Goal: Information Seeking & Learning: Learn about a topic

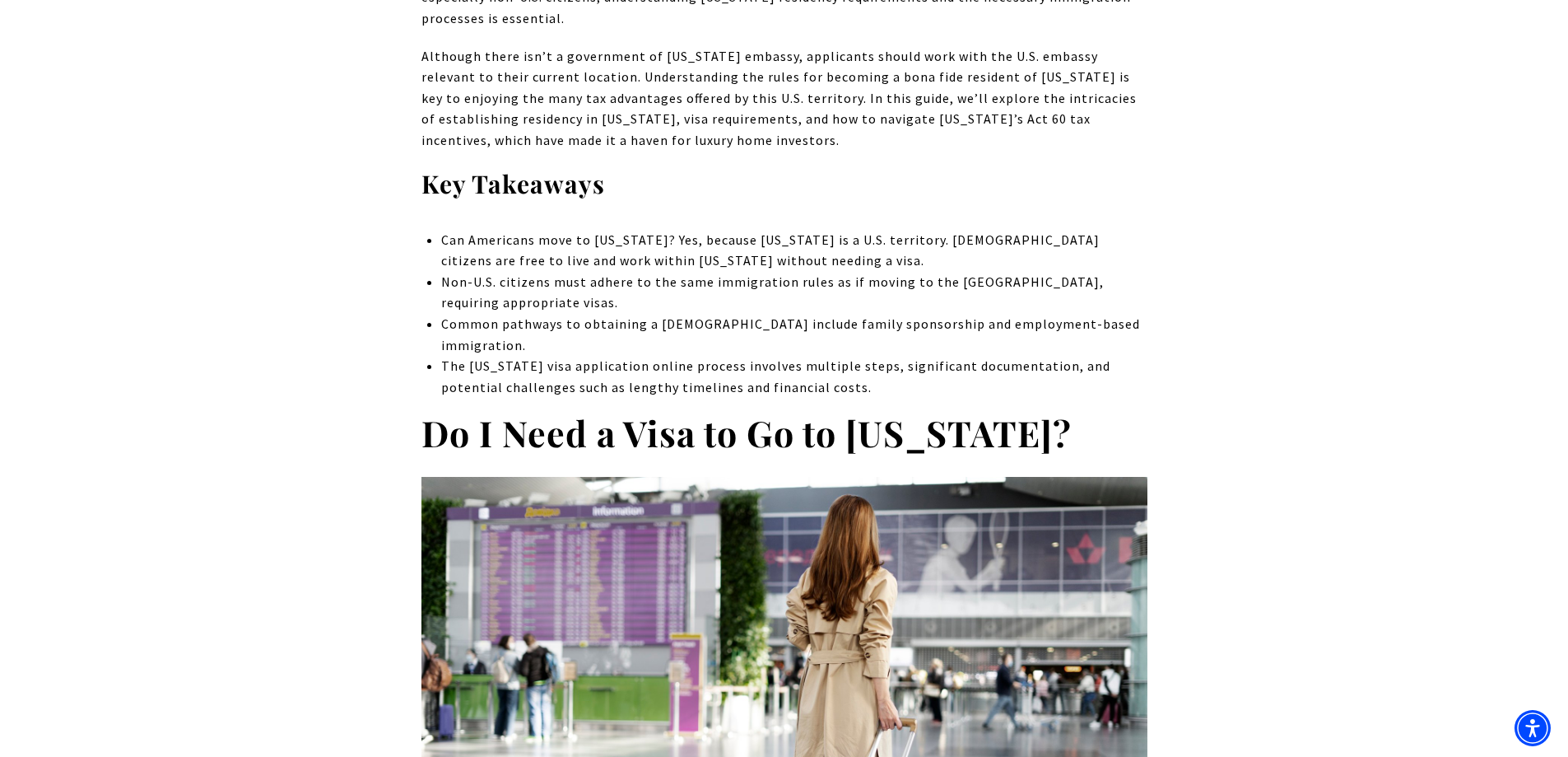
scroll to position [823, 0]
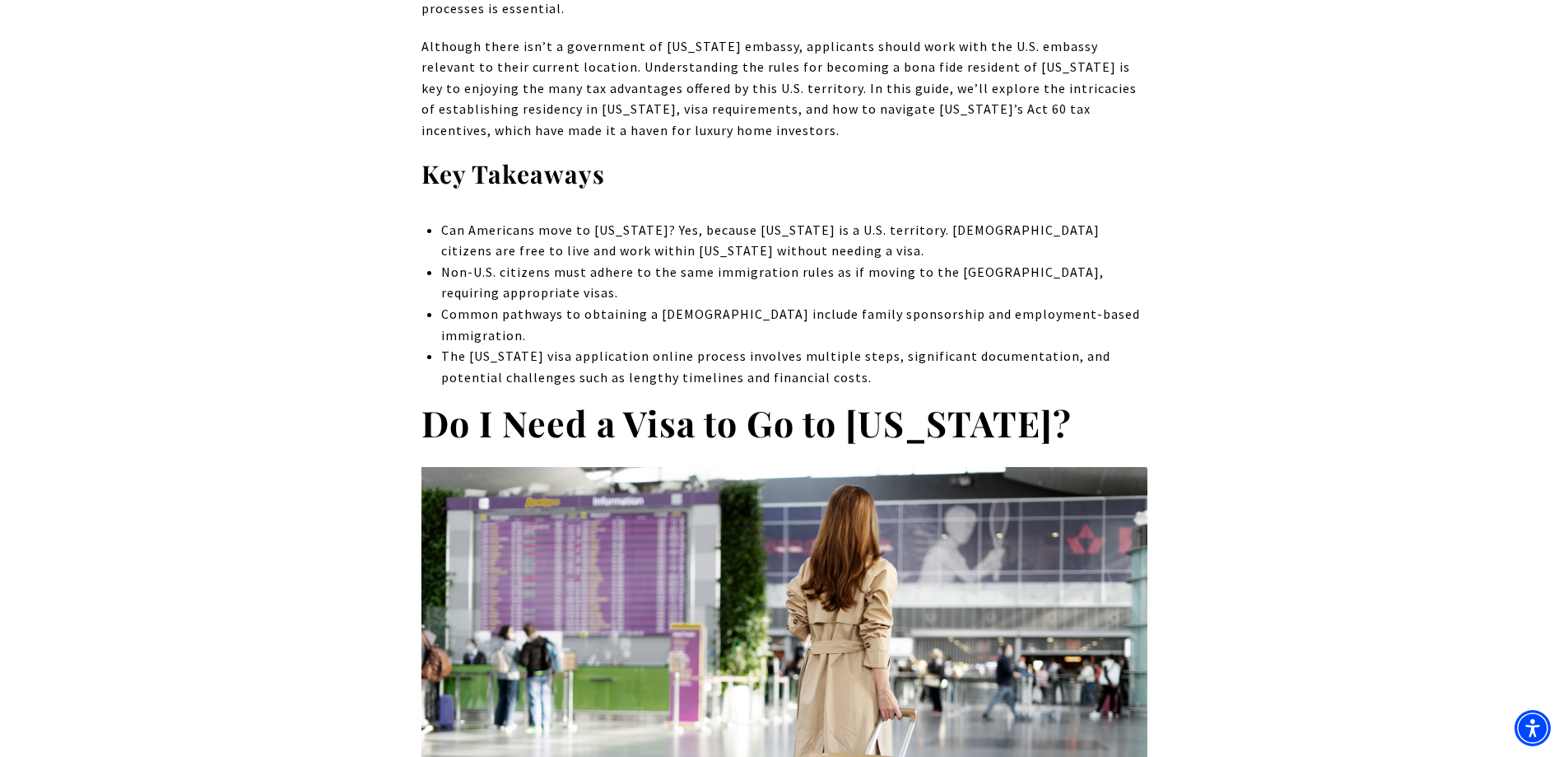
drag, startPoint x: 440, startPoint y: 248, endPoint x: 998, endPoint y: 264, distance: 558.2
click at [998, 264] on li "Non-U.S. citizens must adhere to the same immigration rules as if moving to the…" at bounding box center [794, 283] width 705 height 42
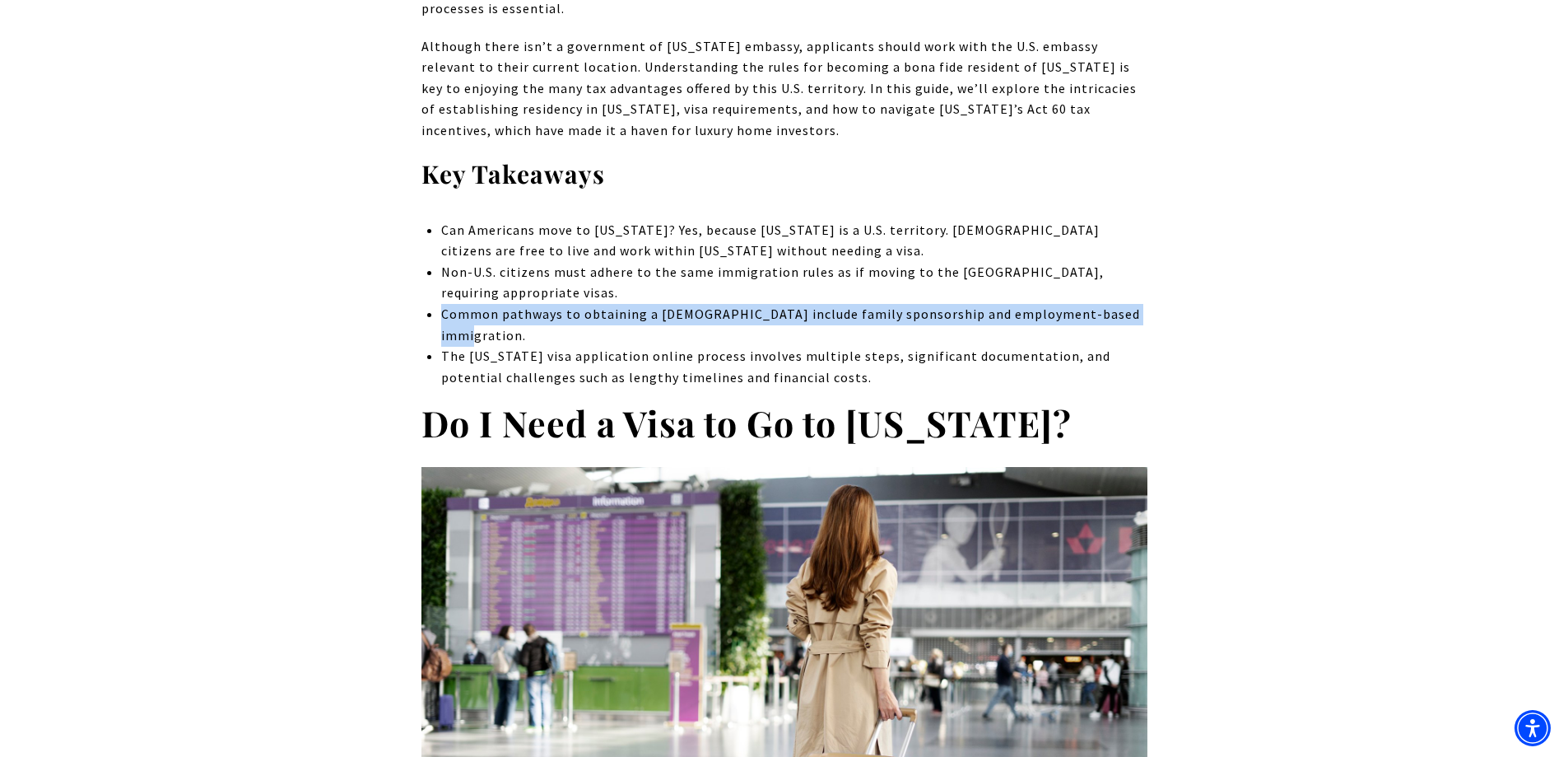
drag, startPoint x: 441, startPoint y: 291, endPoint x: 1165, endPoint y: 298, distance: 724.0
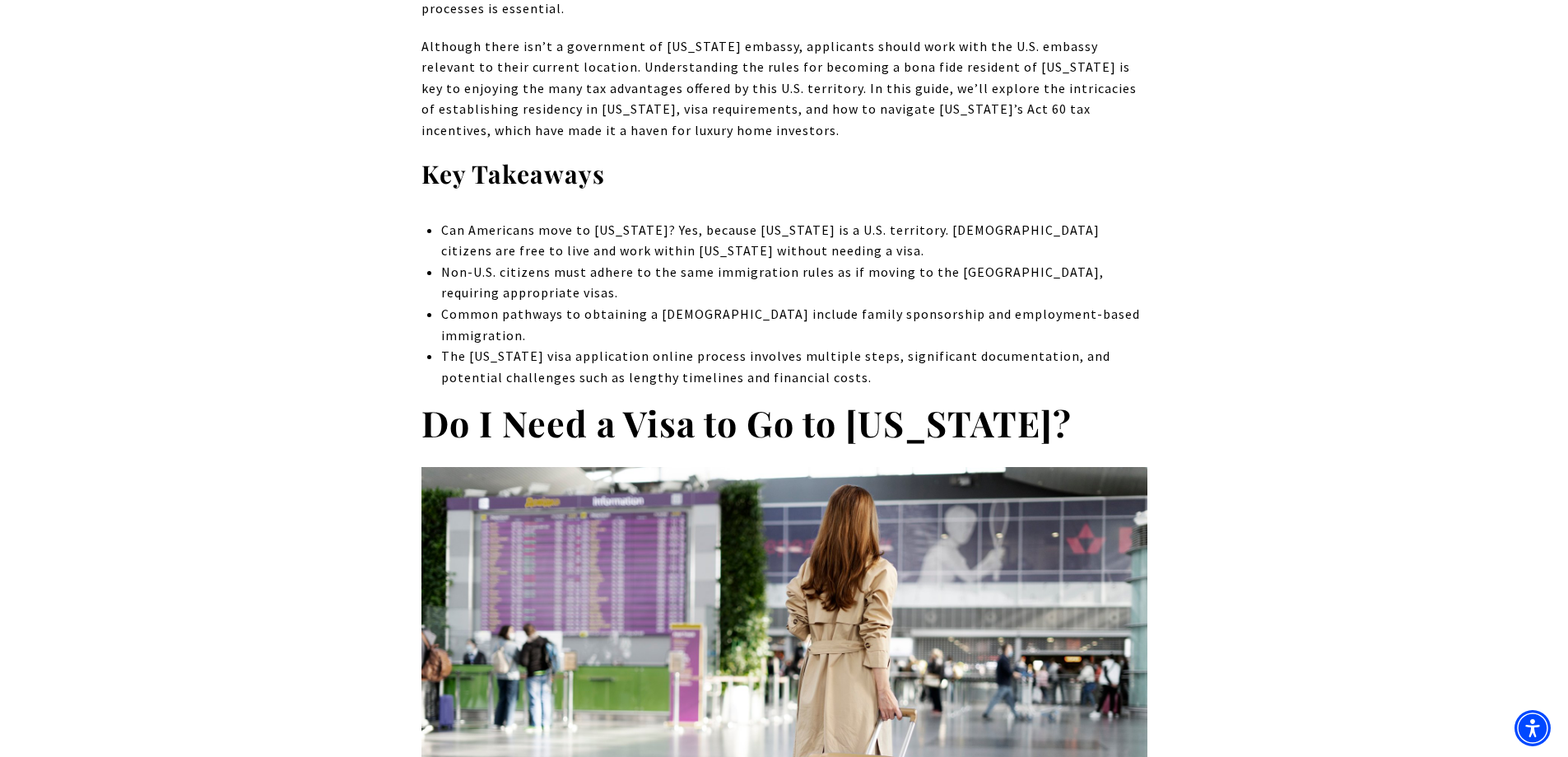
drag, startPoint x: 439, startPoint y: 314, endPoint x: 941, endPoint y: 338, distance: 502.6
click at [954, 346] on li "The [US_STATE] visa application online process involves multiple steps, signifi…" at bounding box center [794, 367] width 705 height 42
drag, startPoint x: 431, startPoint y: 338, endPoint x: 943, endPoint y: 341, distance: 512.0
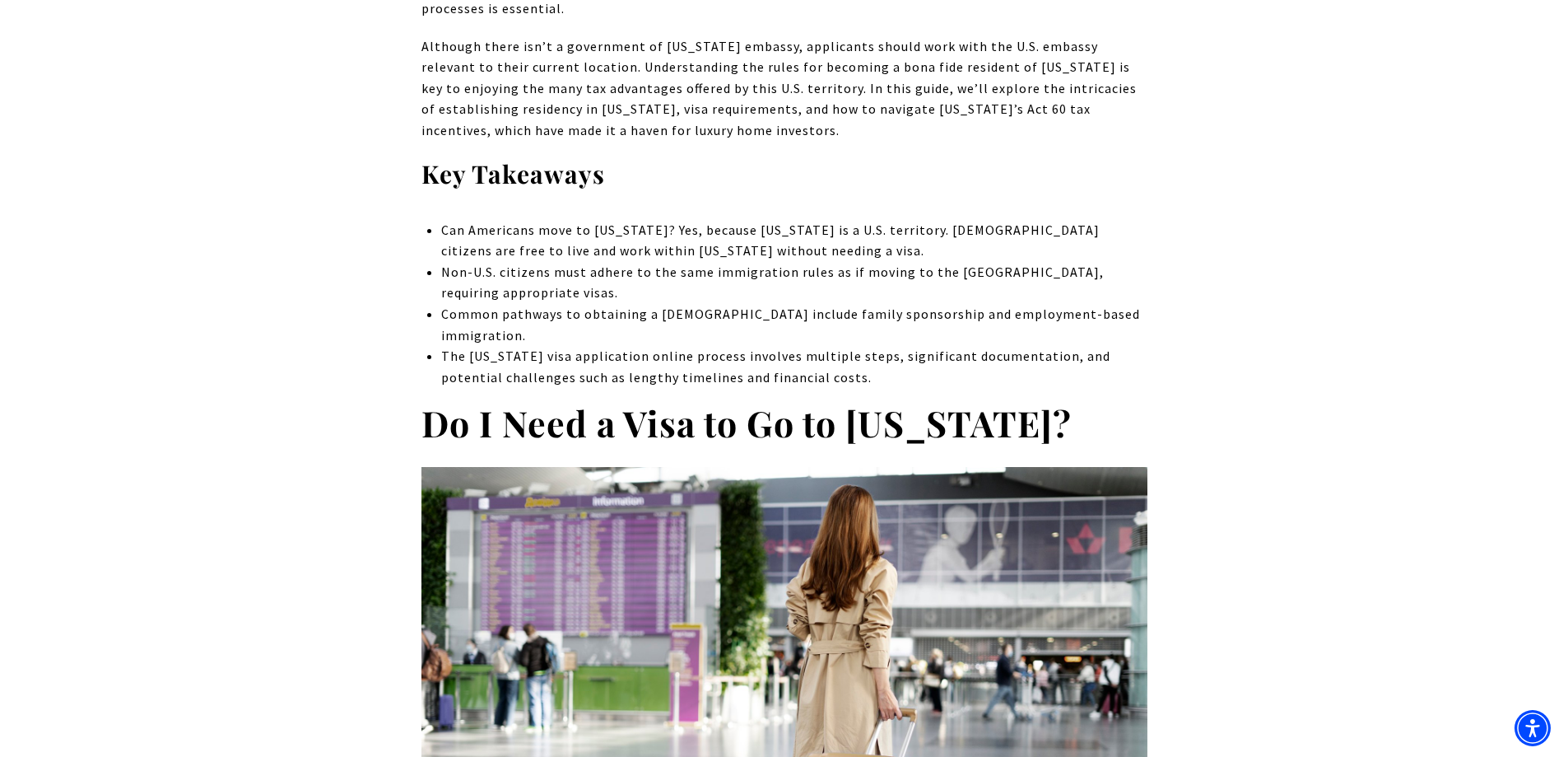
click at [943, 346] on li "The [US_STATE] visa application online process involves multiple steps, signifi…" at bounding box center [794, 367] width 705 height 42
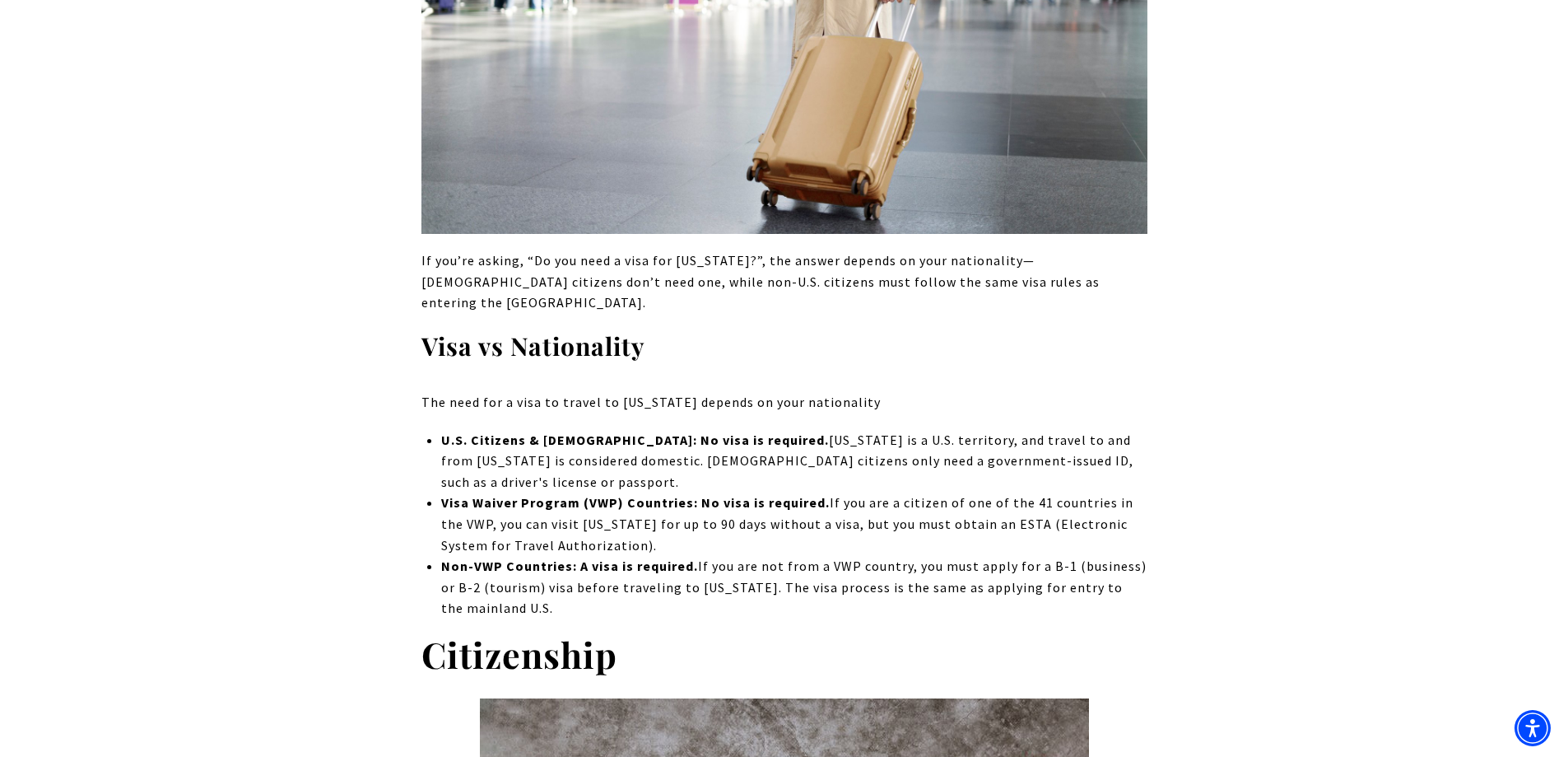
scroll to position [1564, 0]
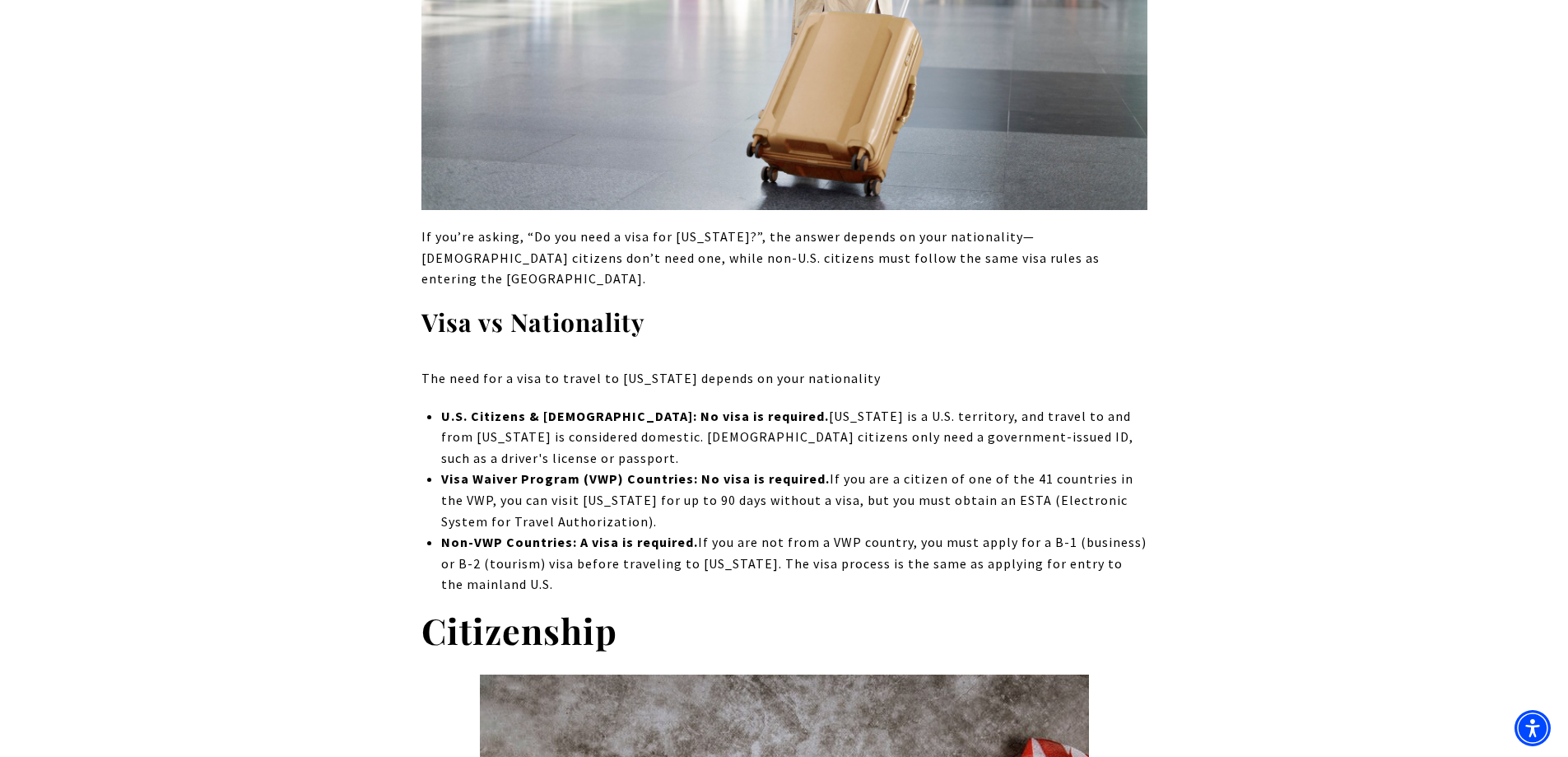
drag, startPoint x: 413, startPoint y: 321, endPoint x: 1038, endPoint y: 323, distance: 625.0
click at [1039, 368] on p "The need for a visa to travel to [US_STATE] depends on your nationality" at bounding box center [784, 379] width 726 height 21
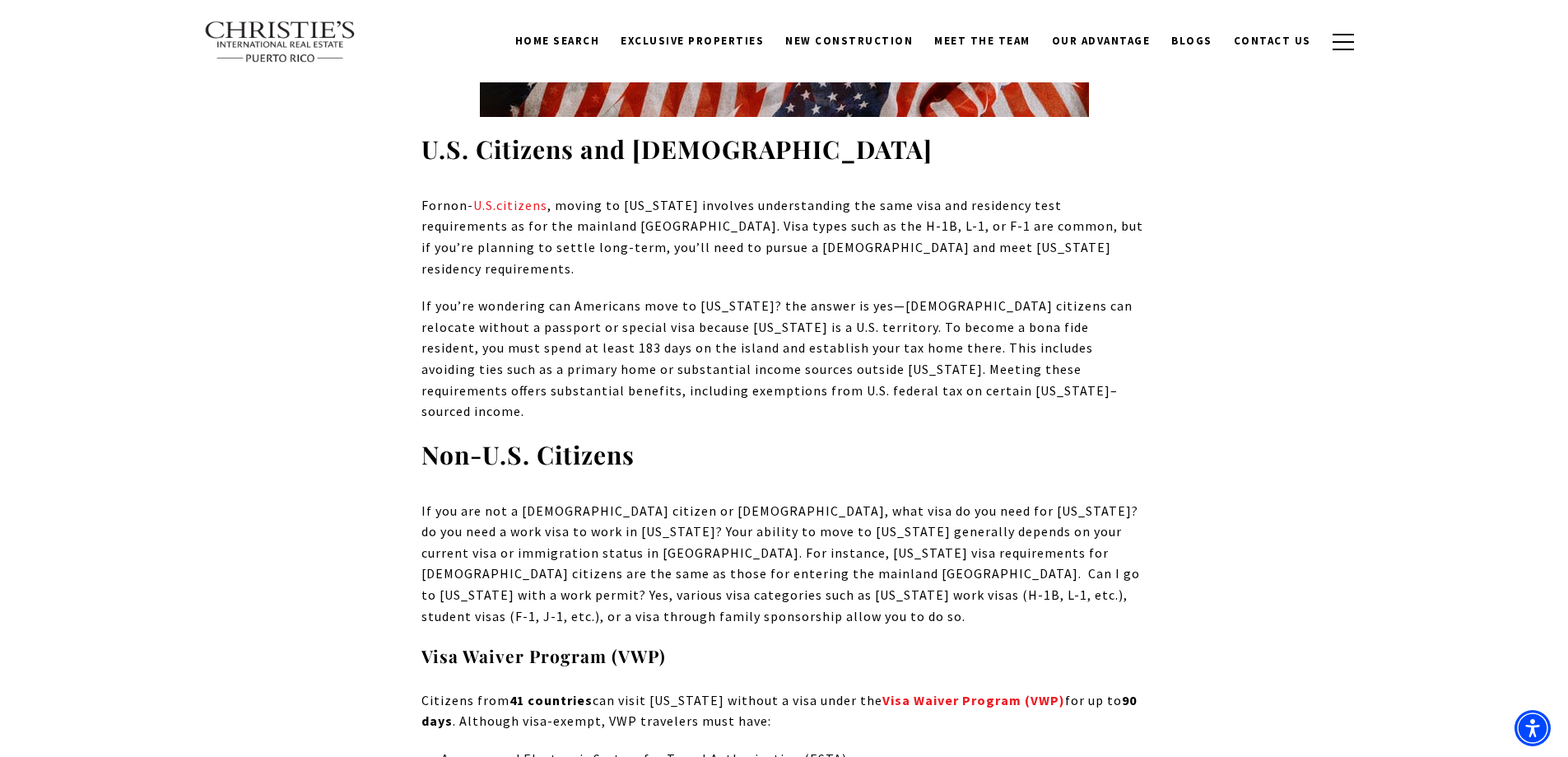
scroll to position [2470, 0]
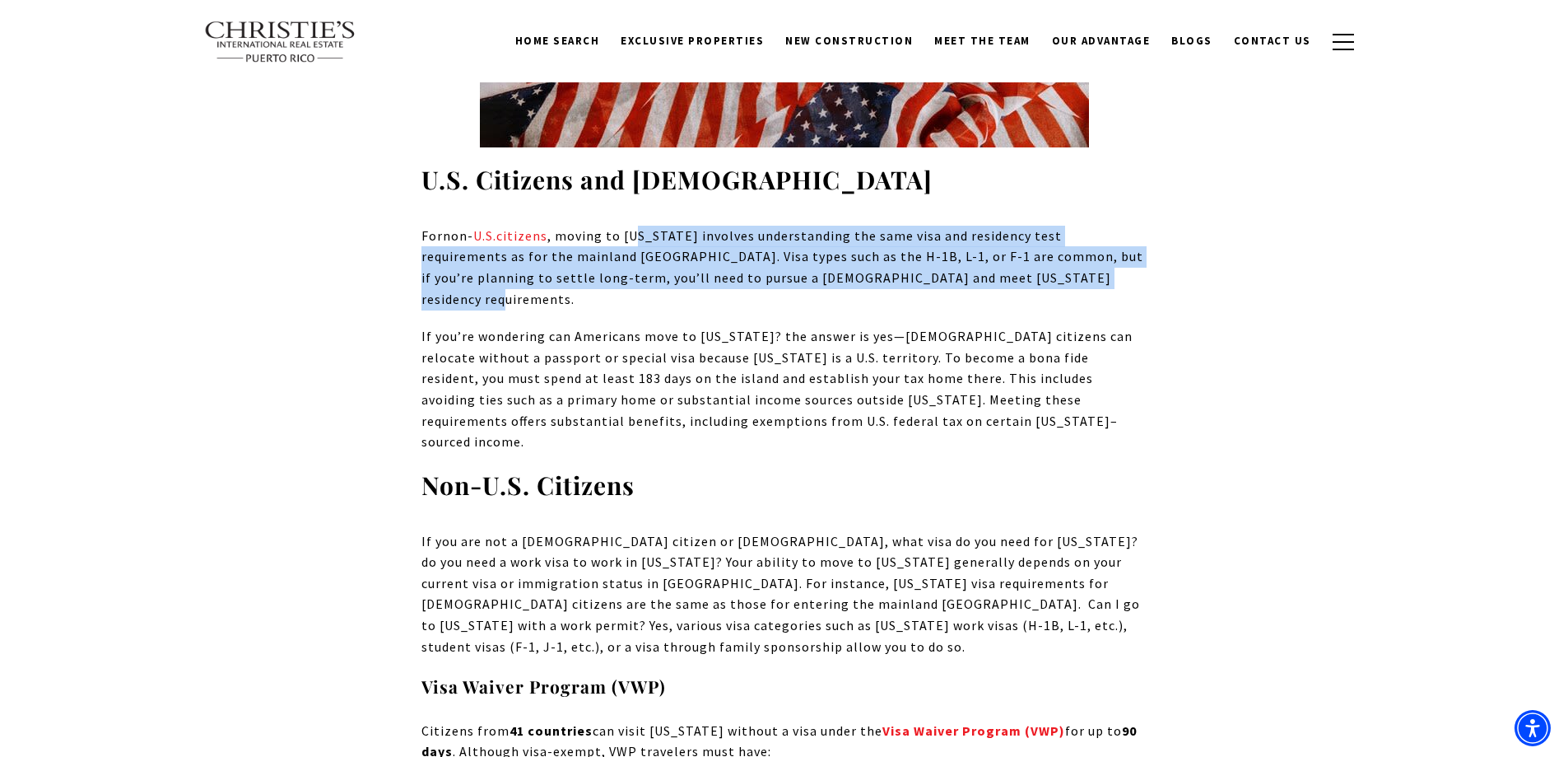
drag, startPoint x: 680, startPoint y: 175, endPoint x: 1102, endPoint y: 214, distance: 423.8
click at [1102, 226] on p "For non- [DEMOGRAPHIC_DATA] citizens , moving to [US_STATE] involves understand…" at bounding box center [784, 268] width 726 height 84
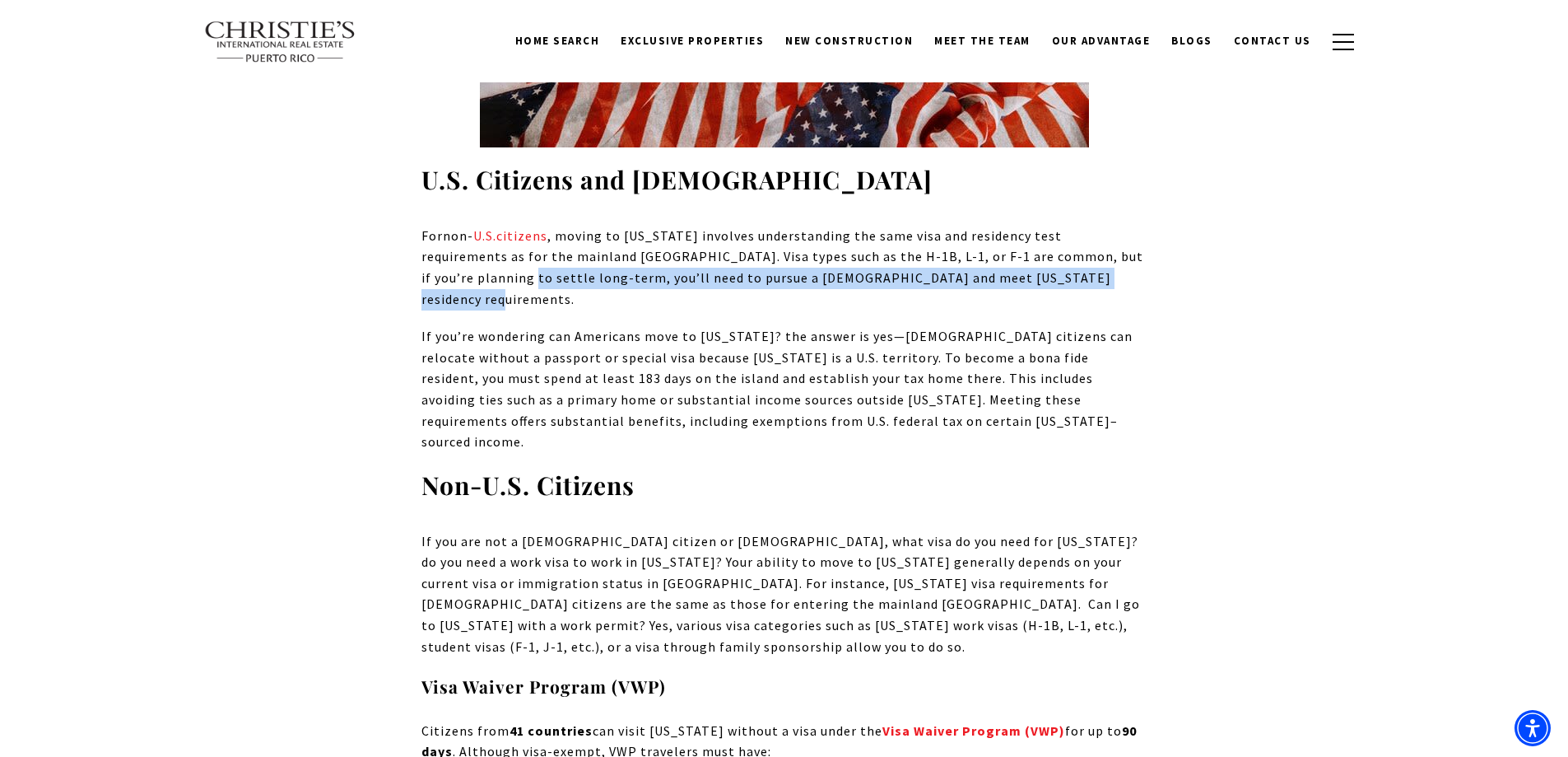
drag, startPoint x: 421, startPoint y: 218, endPoint x: 1152, endPoint y: 222, distance: 731.0
click at [1145, 226] on p "For non- [DEMOGRAPHIC_DATA] citizens , moving to [US_STATE] involves understand…" at bounding box center [784, 268] width 726 height 84
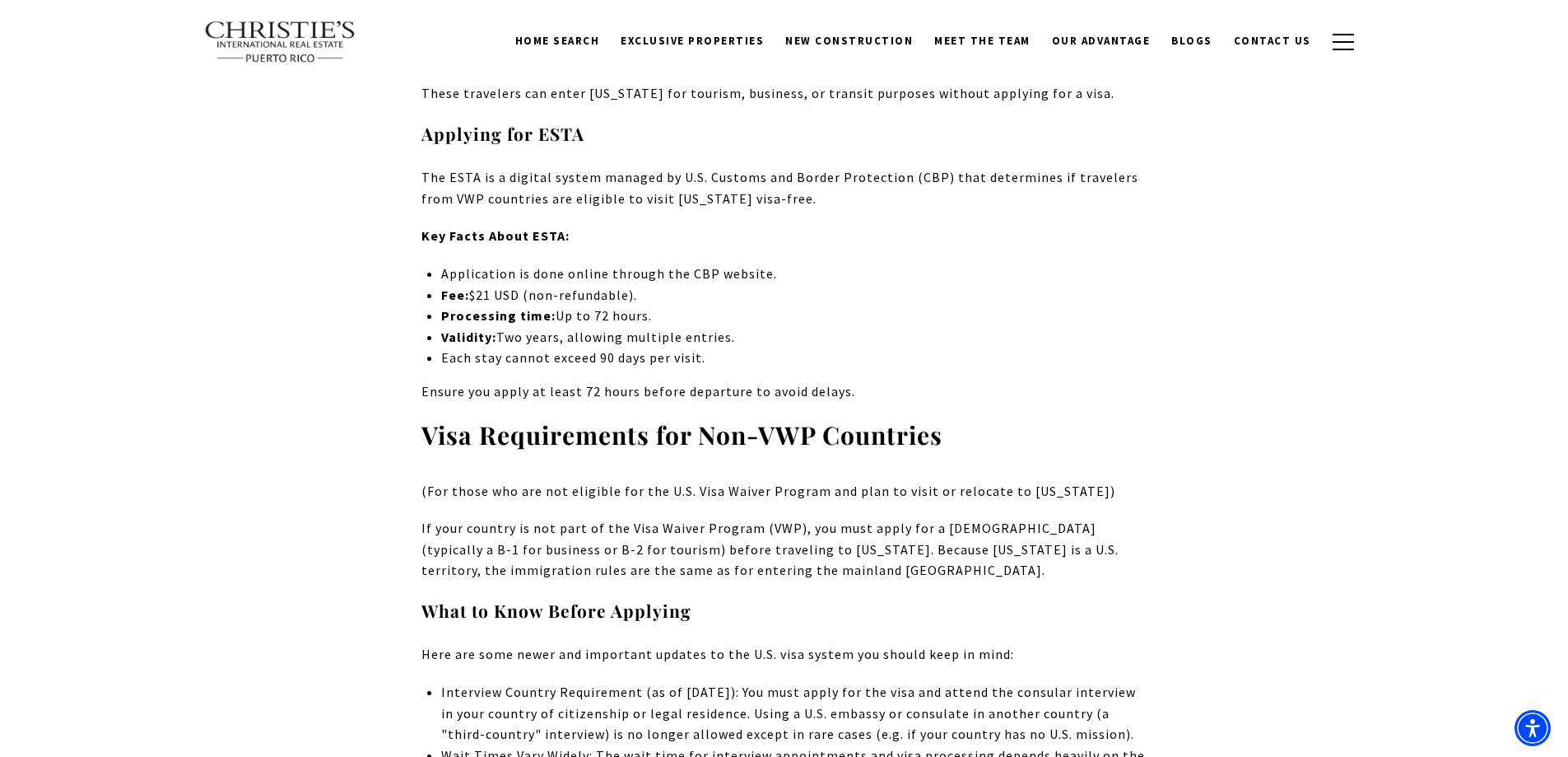
scroll to position [3211, 0]
